Goal: Find contact information: Find contact information

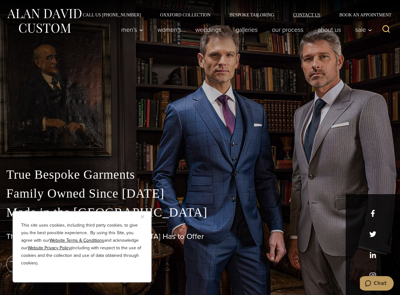
click at [305, 13] on link "Contact Us" at bounding box center [306, 15] width 46 height 4
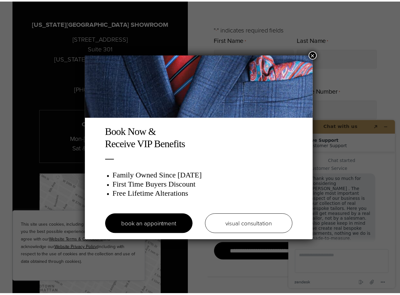
scroll to position [8, 0]
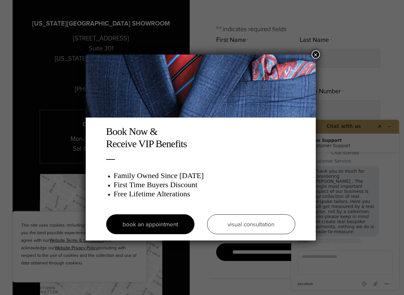
click at [315, 52] on button "×" at bounding box center [316, 54] width 8 height 8
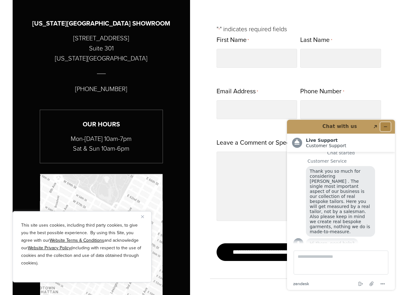
click at [385, 126] on icon "Minimize widget" at bounding box center [385, 127] width 4 height 4
